Goal: Navigation & Orientation: Find specific page/section

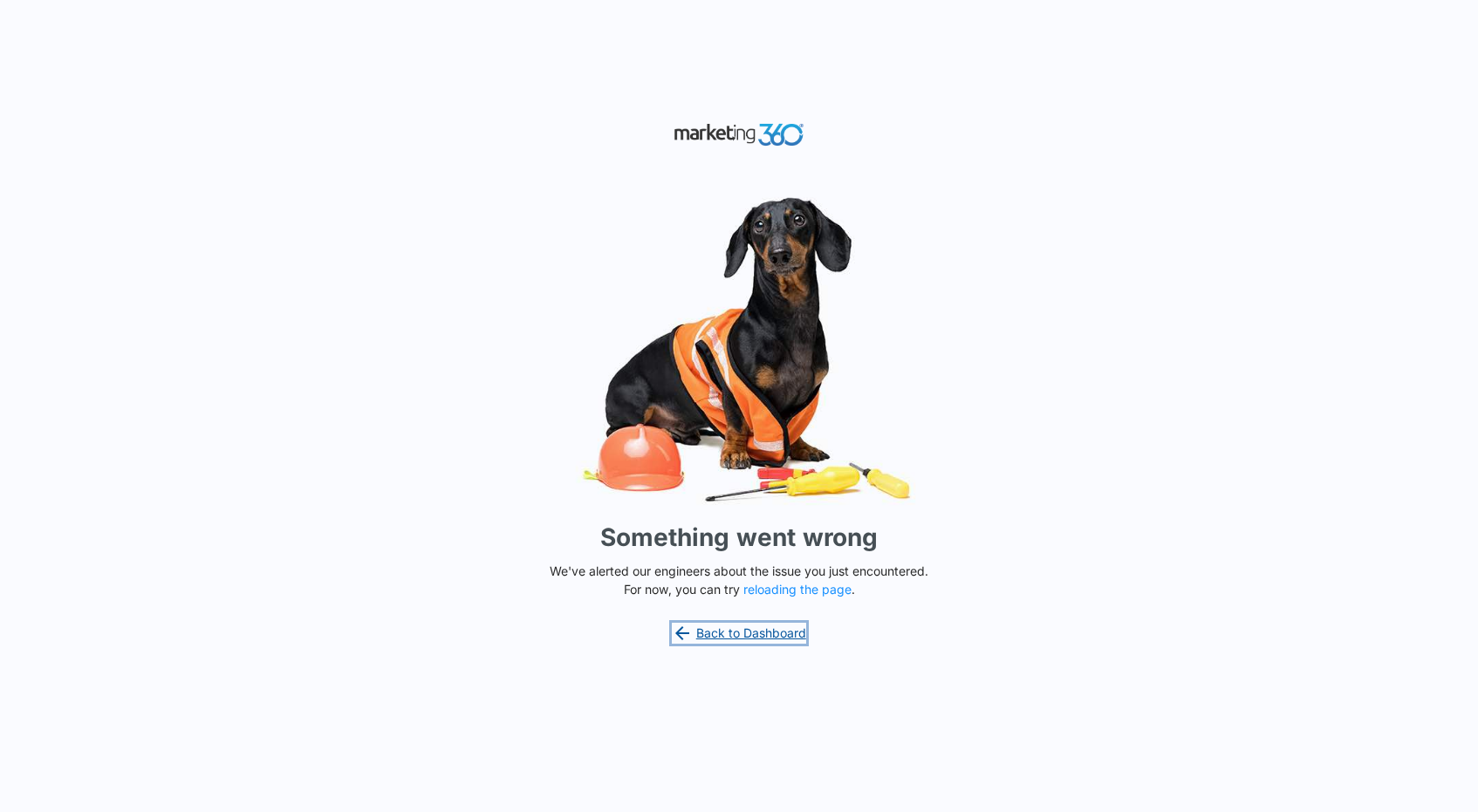
click at [734, 633] on link "Back to Dashboard" at bounding box center [739, 633] width 134 height 21
click at [796, 587] on button "reloading the page" at bounding box center [797, 590] width 108 height 14
click at [753, 631] on link "Back to Dashboard" at bounding box center [739, 633] width 134 height 21
